Goal: Information Seeking & Learning: Learn about a topic

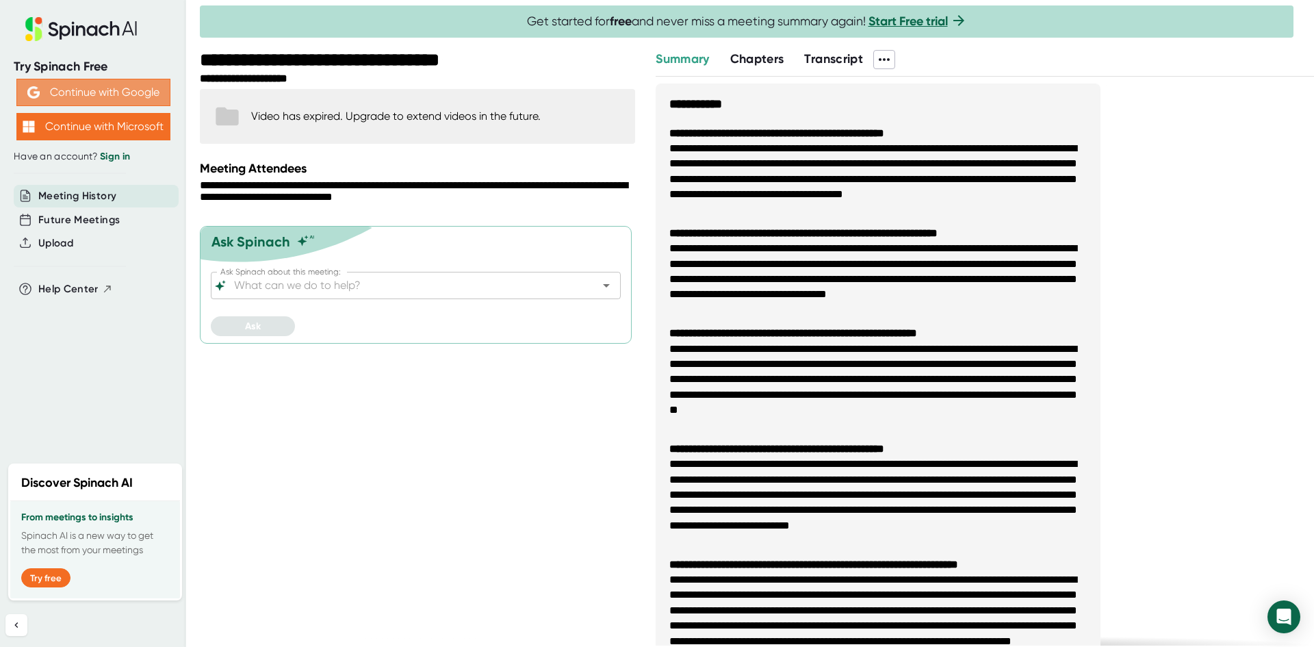
click at [88, 90] on button "Continue with Google" at bounding box center [93, 92] width 154 height 27
click at [130, 98] on button "Continue with Google" at bounding box center [93, 92] width 154 height 27
click at [46, 36] on icon at bounding box center [81, 29] width 183 height 24
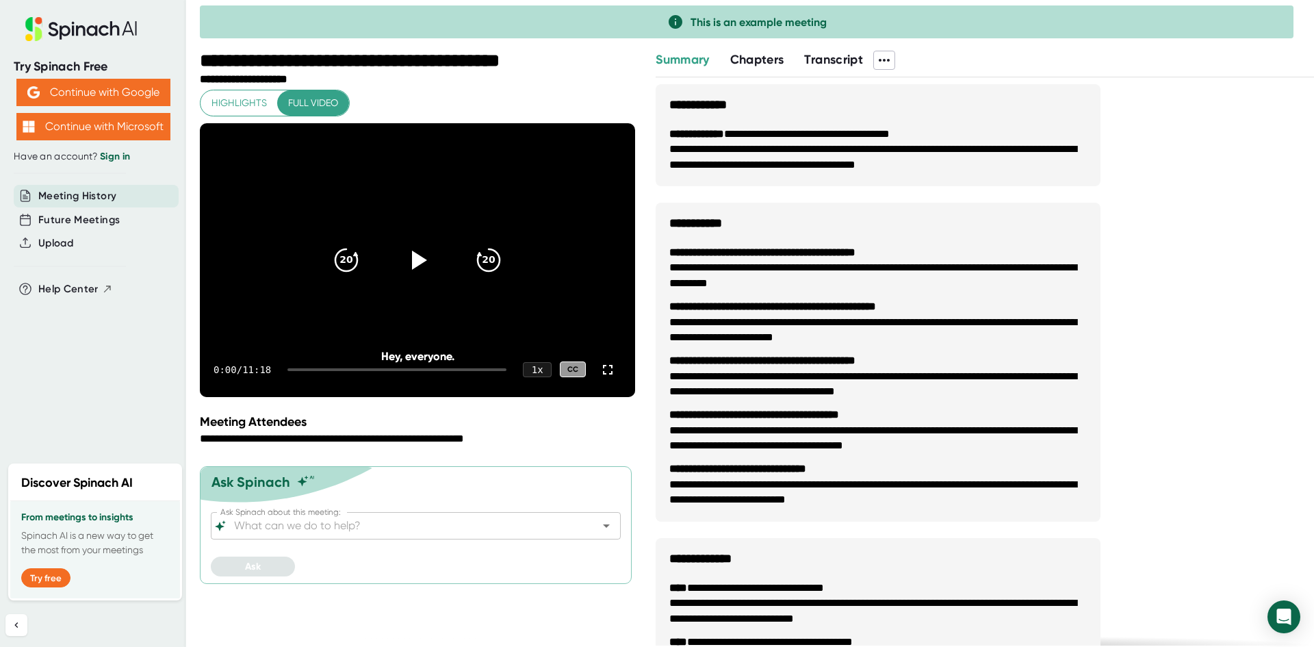
click at [73, 192] on span "Meeting History" at bounding box center [77, 196] width 78 height 16
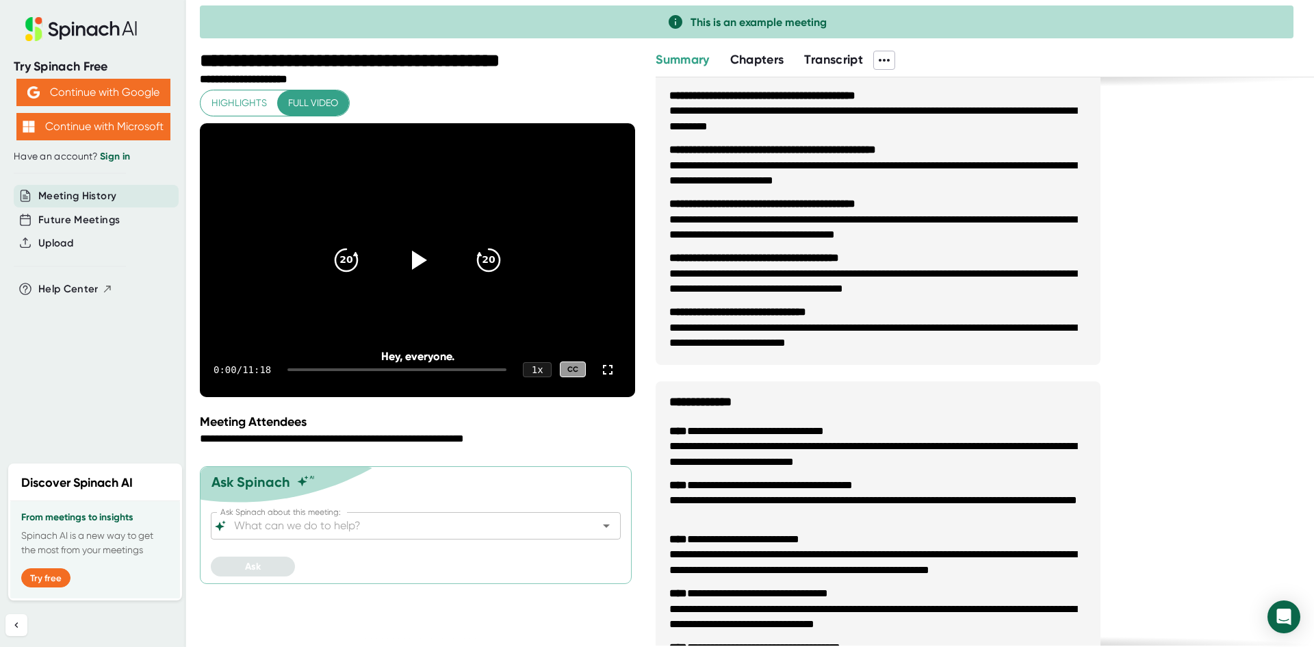
scroll to position [137, 0]
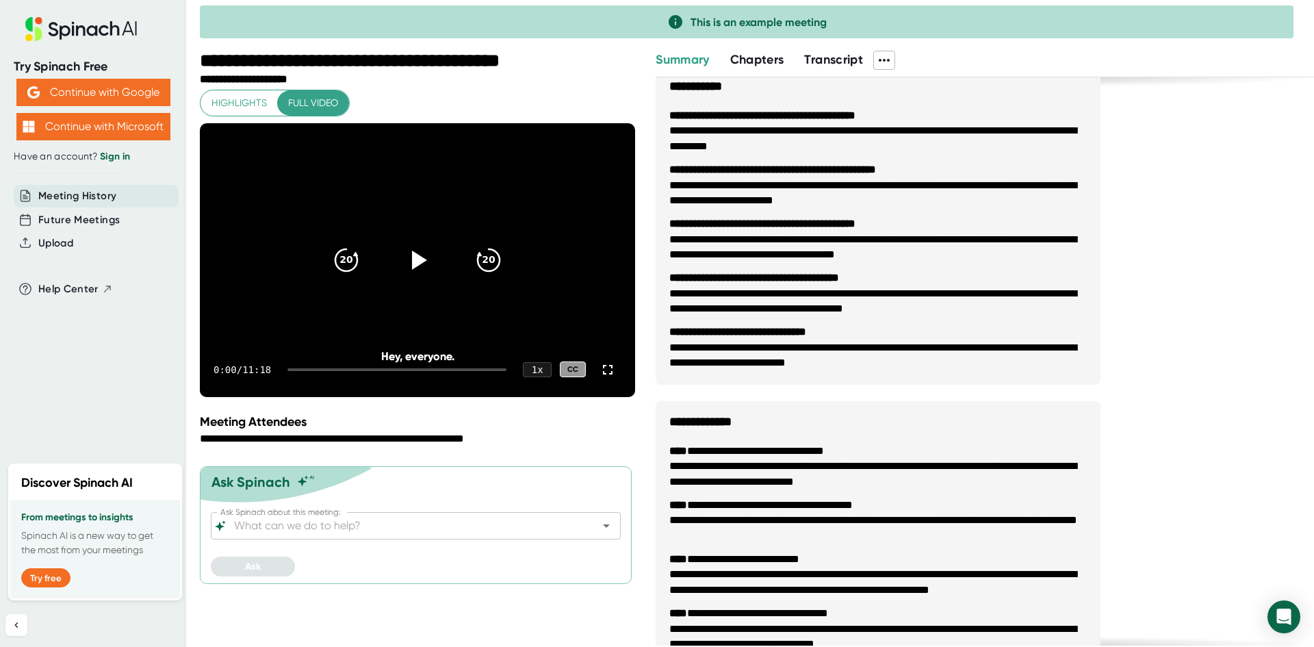
click at [770, 62] on span "Chapters" at bounding box center [757, 59] width 54 height 15
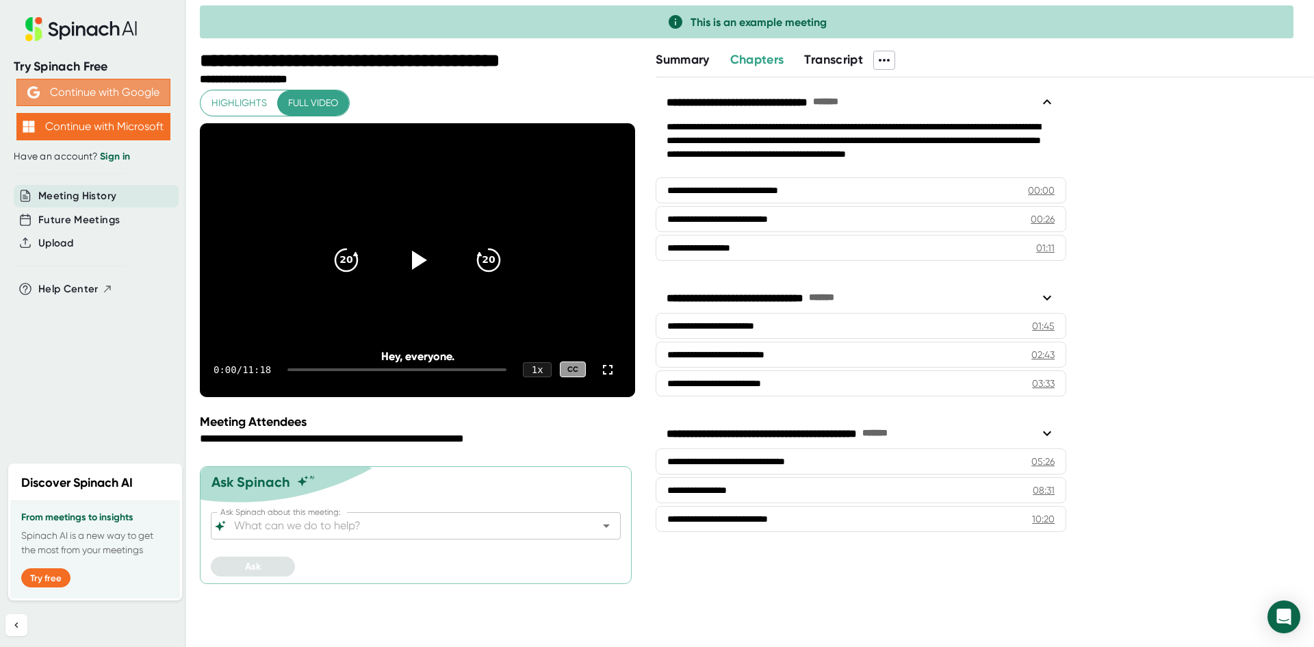
click at [120, 88] on button "Continue with Google" at bounding box center [93, 92] width 154 height 27
